Goal: Use online tool/utility: Utilize a website feature to perform a specific function

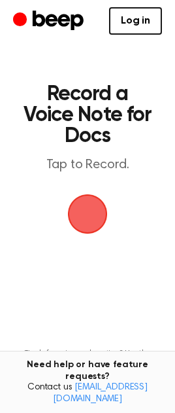
click at [88, 215] on span "button" at bounding box center [88, 214] width 48 height 48
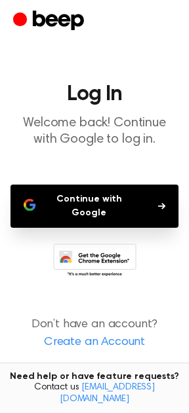
click at [103, 204] on button "Continue with Google" at bounding box center [94, 206] width 168 height 43
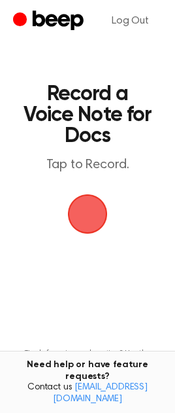
click at [96, 220] on span "button" at bounding box center [88, 214] width 48 height 48
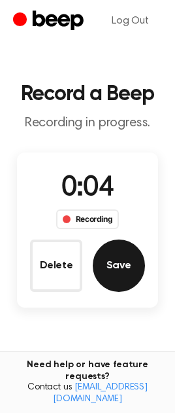
click at [115, 269] on button "Save" at bounding box center [119, 266] width 52 height 52
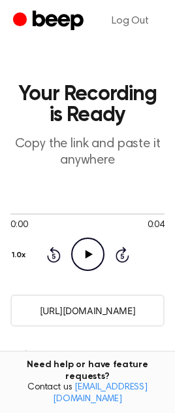
click at [87, 253] on icon at bounding box center [88, 254] width 7 height 9
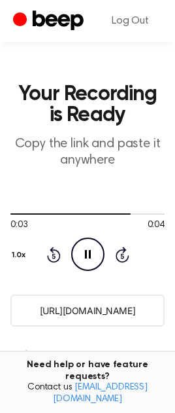
scroll to position [308, 0]
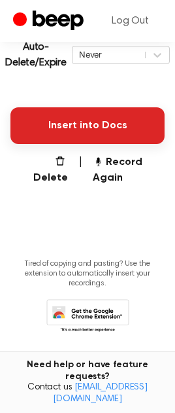
click at [92, 124] on button "Insert into Docs" at bounding box center [87, 125] width 155 height 37
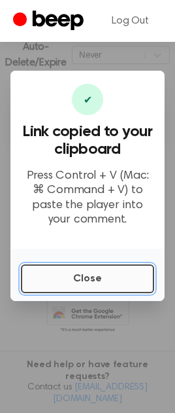
click at [109, 281] on button "Close" at bounding box center [88, 279] width 134 height 29
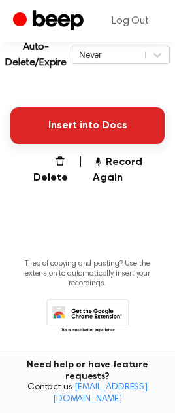
click at [117, 126] on button "Insert into Docs" at bounding box center [87, 125] width 155 height 37
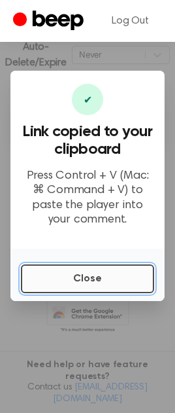
click at [126, 284] on button "Close" at bounding box center [88, 279] width 134 height 29
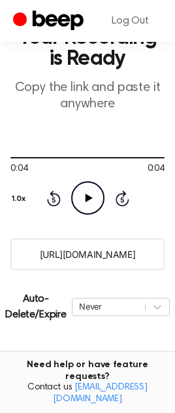
scroll to position [0, 0]
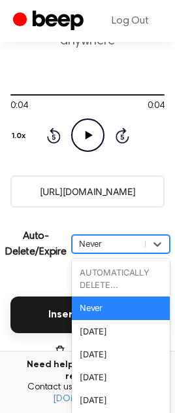
click at [118, 253] on div "option Never focused, 2 of 6. 6 results available. Use Up and Down to choose op…" at bounding box center [121, 244] width 98 height 18
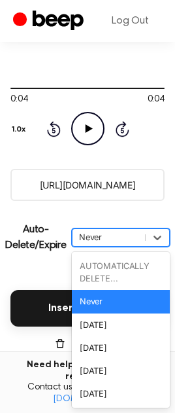
click at [115, 208] on main "Your Recording is Ready Copy the link and paste it anywhere 0:04 0:04 Your brow…" at bounding box center [87, 214] width 175 height 680
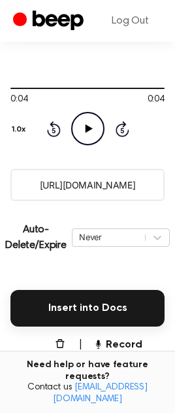
click at [119, 194] on input "[URL][DOMAIN_NAME]" at bounding box center [87, 185] width 155 height 32
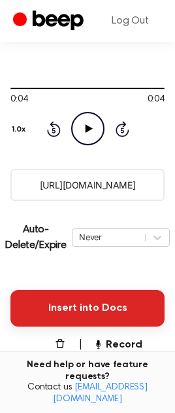
click at [119, 316] on button "Insert into Docs" at bounding box center [87, 308] width 155 height 37
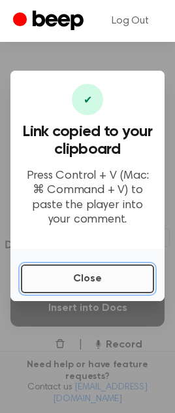
click at [100, 267] on button "Close" at bounding box center [88, 279] width 134 height 29
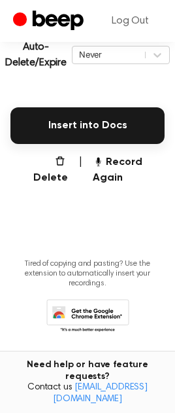
scroll to position [0, 0]
